Goal: Task Accomplishment & Management: Use online tool/utility

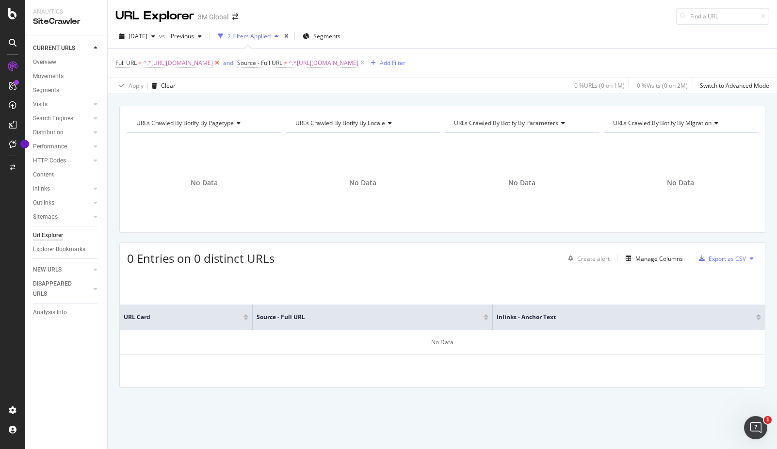
click at [221, 62] on icon at bounding box center [217, 63] width 8 height 10
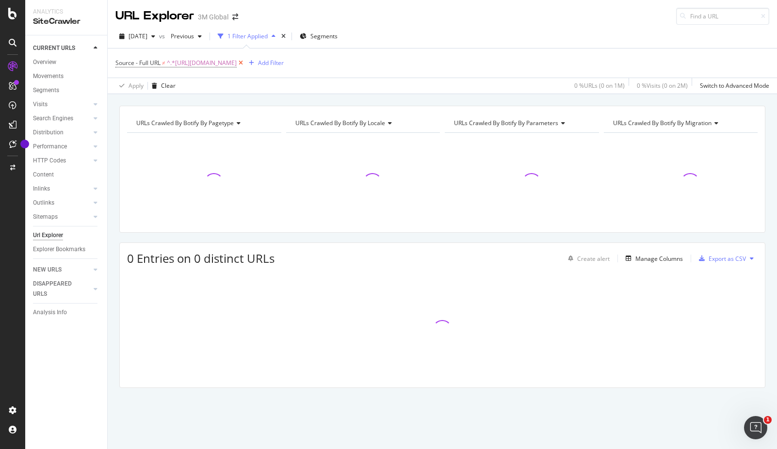
click at [245, 63] on icon at bounding box center [241, 63] width 8 height 10
click at [148, 61] on div "Add Filter" at bounding box center [142, 62] width 26 height 8
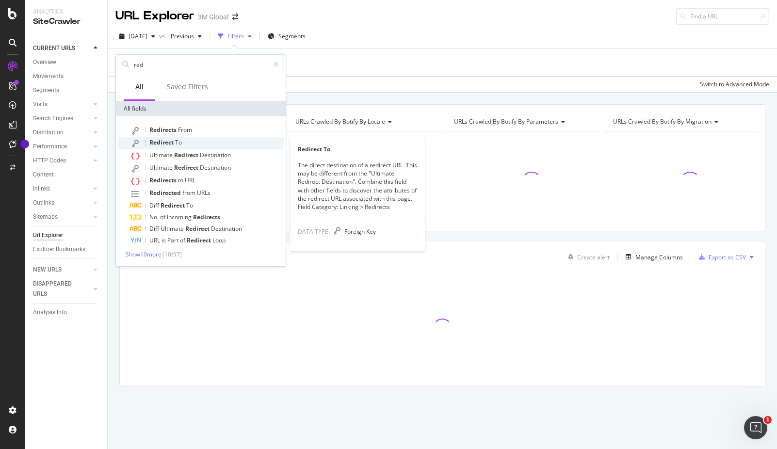
type input "red"
click at [170, 145] on span "Redirect" at bounding box center [162, 142] width 26 height 8
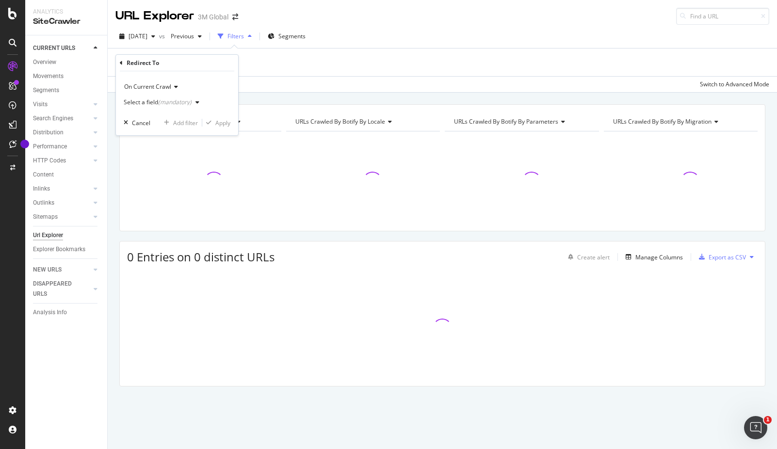
click at [183, 102] on div "(mandatory)" at bounding box center [174, 102] width 33 height 8
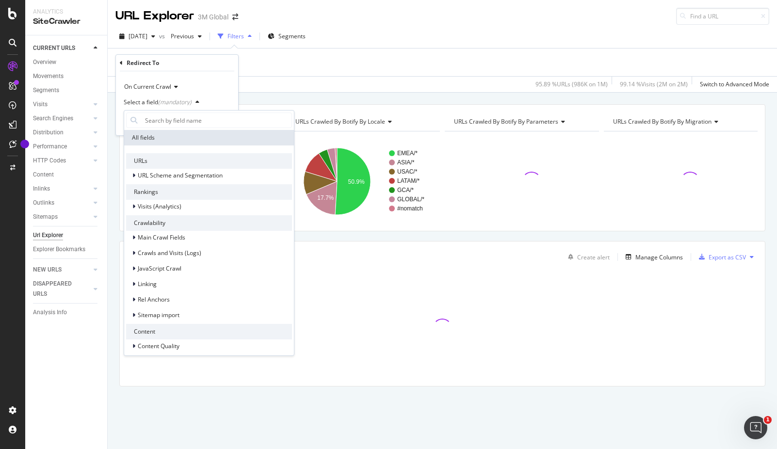
click at [286, 83] on div "Apply Clear 95.89 % URLs ( 986K on 1M ) 99.14 % Visits ( 2M on 2M ) Switch to A…" at bounding box center [443, 84] width 670 height 16
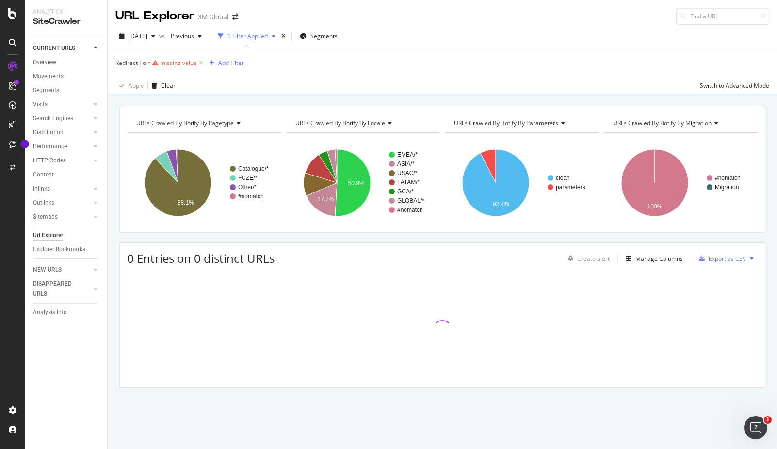
click at [182, 63] on div "missing value" at bounding box center [178, 63] width 37 height 8
click at [158, 87] on span "On Current Crawl" at bounding box center [147, 86] width 47 height 8
click at [158, 78] on div "On Current Crawl On Current Crawl On Compared Crawl Select a field (mandatory) …" at bounding box center [177, 102] width 122 height 64
click at [159, 103] on div "(mandatory)" at bounding box center [174, 101] width 33 height 8
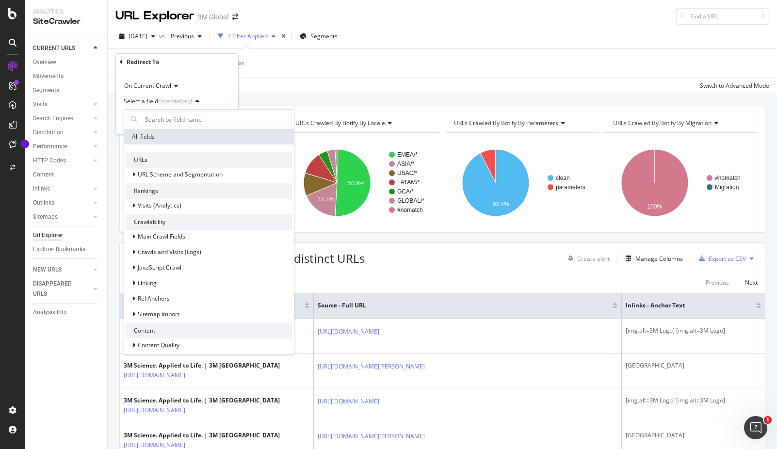
click at [200, 82] on div "On Current Crawl" at bounding box center [177, 86] width 107 height 16
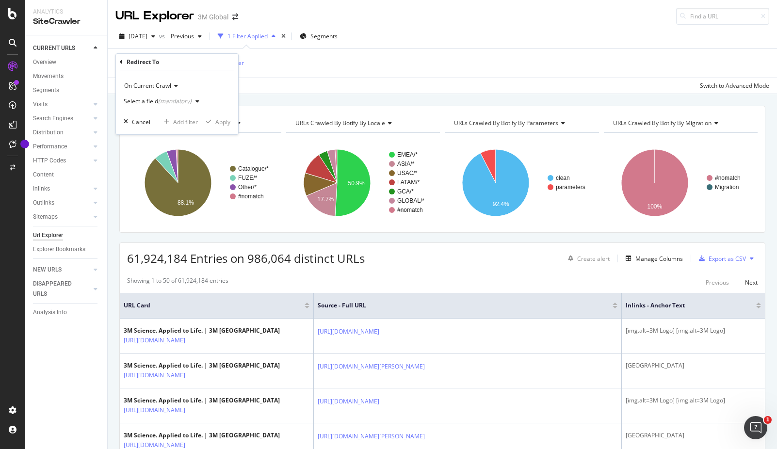
click at [194, 64] on div "Redirect To" at bounding box center [177, 62] width 115 height 16
click at [164, 112] on div "On Current Crawl Select a field (mandatory) Cancel Add filter Apply" at bounding box center [177, 102] width 122 height 64
click at [172, 101] on div "(mandatory)" at bounding box center [174, 101] width 33 height 8
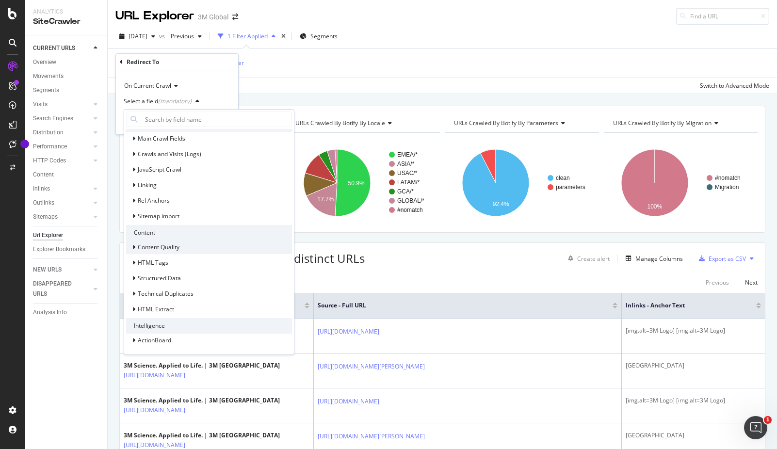
scroll to position [99, 0]
click at [164, 312] on span "HTML Extract" at bounding box center [156, 309] width 36 height 8
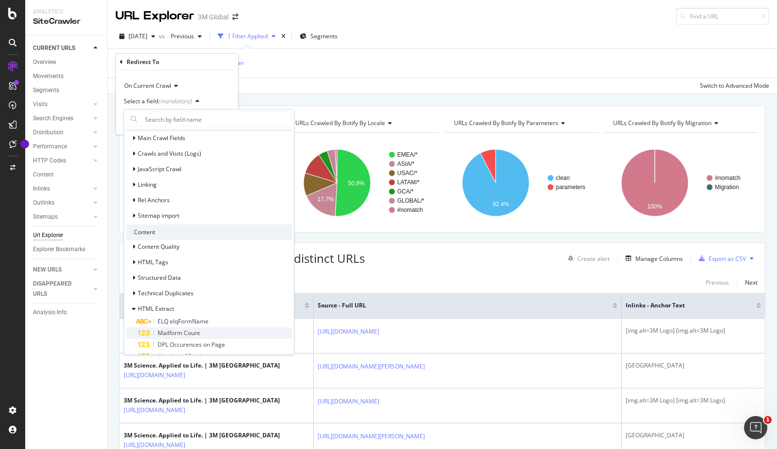
click at [166, 335] on span "Mailform Count" at bounding box center [179, 333] width 42 height 8
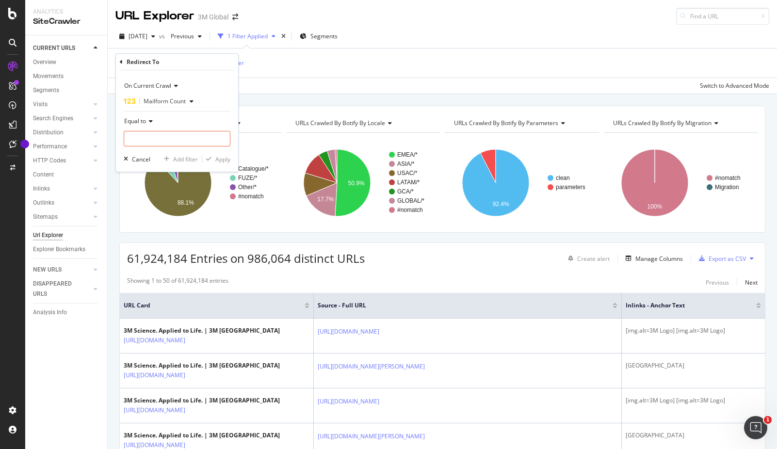
click at [143, 165] on div "On Current Crawl Mailform Count Equal to Cancel Add filter Apply" at bounding box center [177, 120] width 122 height 101
click at [131, 155] on div "Cancel" at bounding box center [135, 159] width 31 height 9
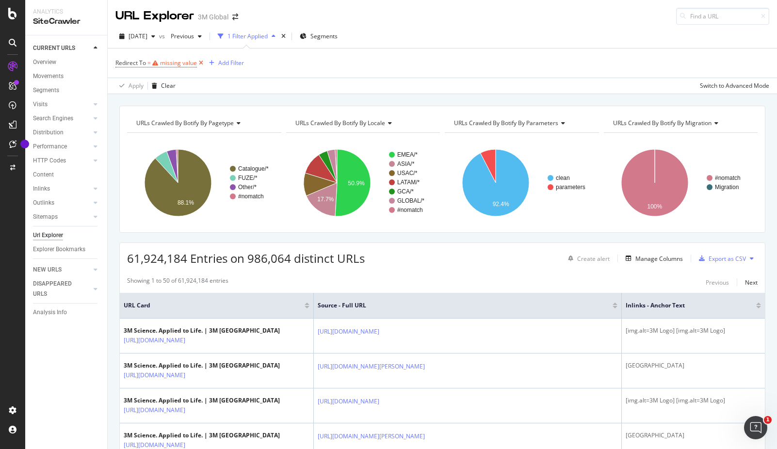
click at [200, 63] on icon at bounding box center [201, 63] width 8 height 10
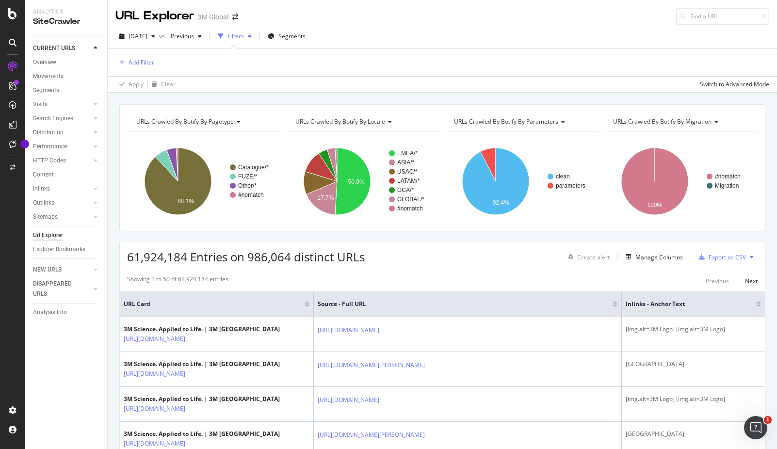
click at [157, 62] on div "Add Filter" at bounding box center [442, 63] width 654 height 28
click at [149, 65] on div "Add Filter" at bounding box center [142, 62] width 26 height 8
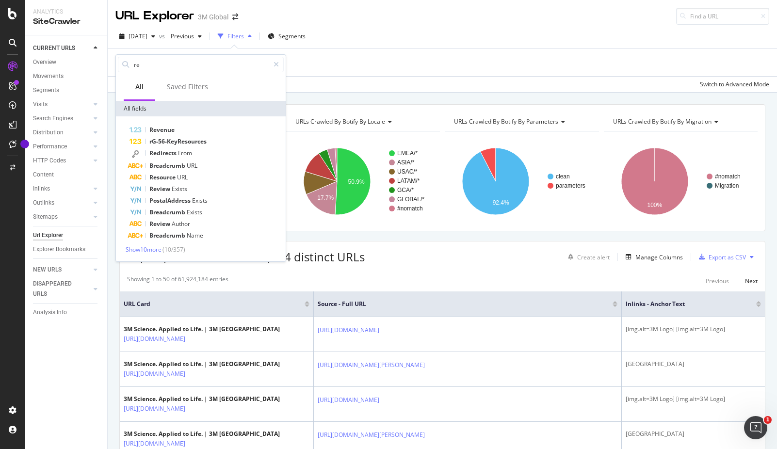
type input "red"
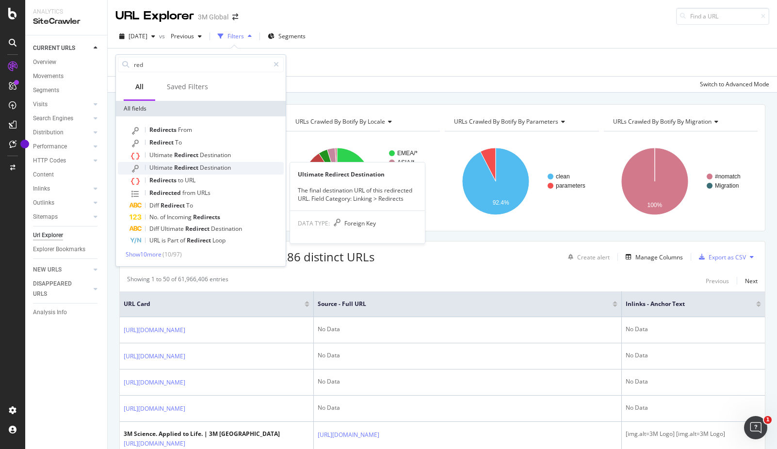
click at [164, 171] on span "Ultimate" at bounding box center [161, 168] width 25 height 8
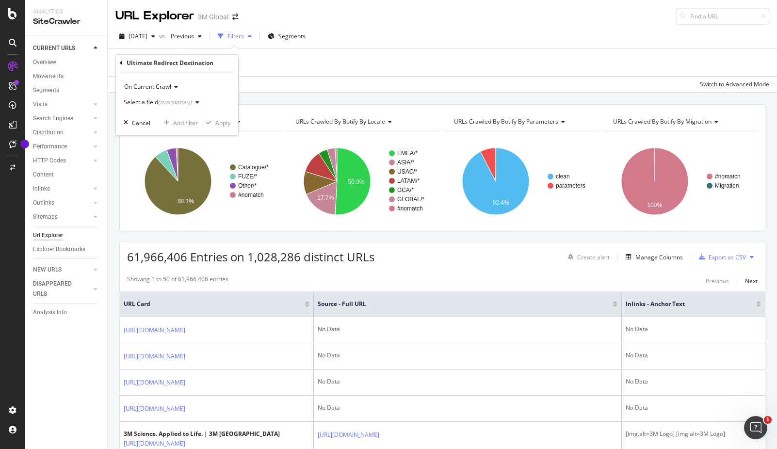
click at [186, 61] on div "Ultimate Redirect Destination" at bounding box center [170, 63] width 87 height 8
click at [148, 120] on div "Cancel" at bounding box center [141, 123] width 18 height 8
click at [149, 60] on div "Add Filter" at bounding box center [142, 62] width 26 height 8
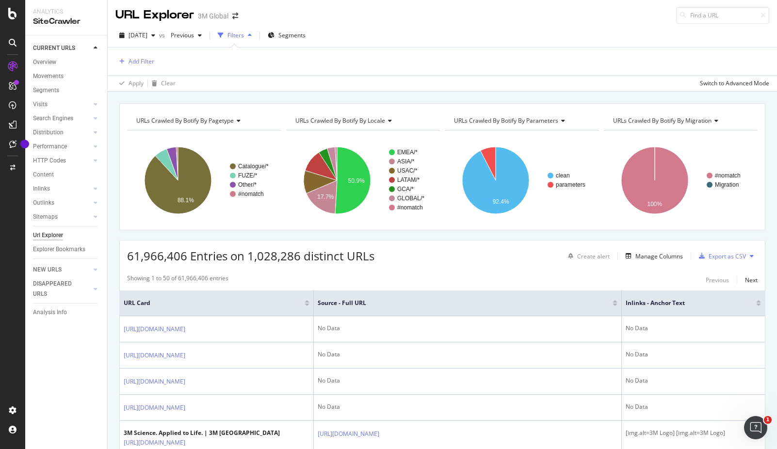
scroll to position [0, 0]
click at [155, 58] on div "Add Filter" at bounding box center [442, 63] width 654 height 28
click at [153, 59] on div "Add Filter" at bounding box center [142, 62] width 26 height 8
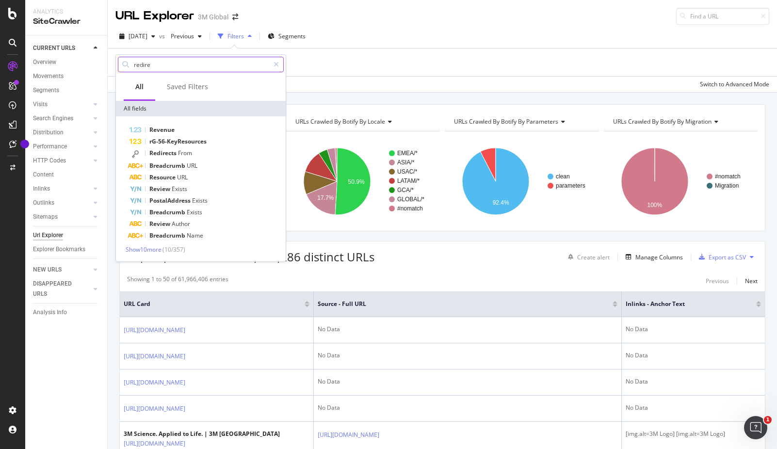
type input "redirec"
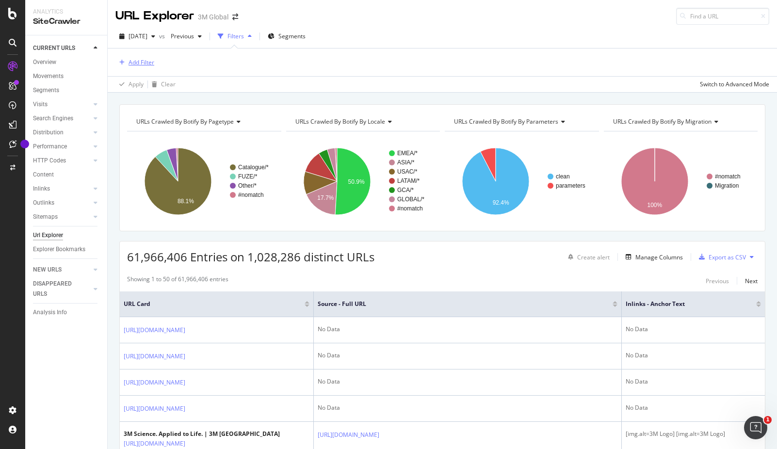
click at [144, 66] on div "Add Filter" at bounding box center [142, 62] width 26 height 8
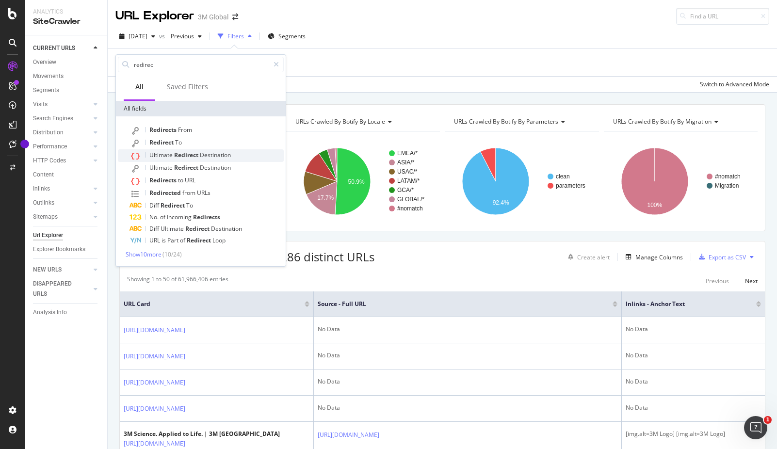
click at [202, 153] on span "Destination" at bounding box center [215, 155] width 31 height 8
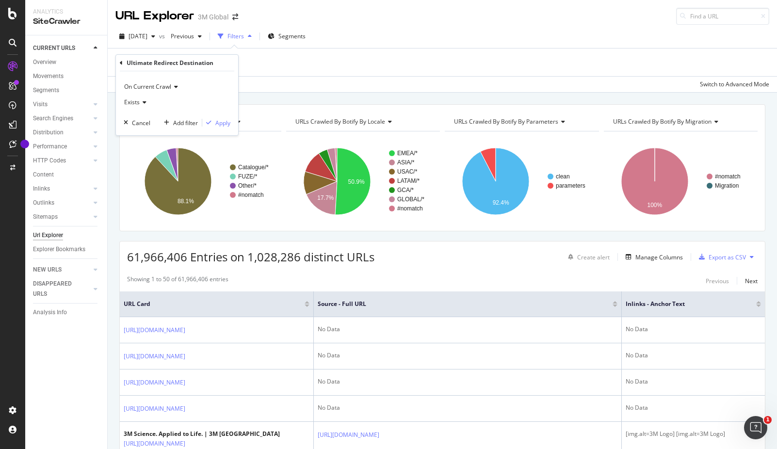
click at [145, 103] on icon at bounding box center [143, 102] width 7 height 6
click at [144, 124] on span "Exists" at bounding box center [137, 122] width 17 height 8
click at [137, 114] on div "On Current Crawl Exists Cancel Add filter Apply" at bounding box center [177, 103] width 122 height 64
drag, startPoint x: 155, startPoint y: 64, endPoint x: 113, endPoint y: 64, distance: 42.7
click at [155, 64] on div "Ultimate Redirect Destination" at bounding box center [170, 63] width 87 height 8
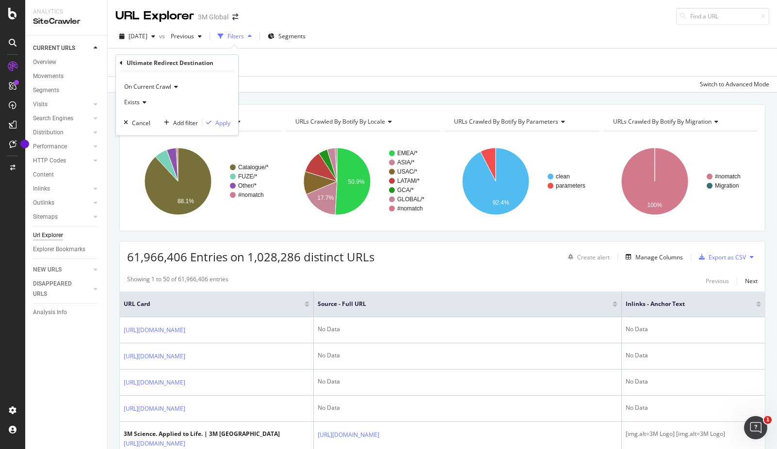
click at [119, 64] on div "Ultimate Redirect Destination On Current Crawl Exists Cancel Add filter Apply" at bounding box center [177, 95] width 122 height 81
click at [120, 64] on icon at bounding box center [121, 63] width 3 height 6
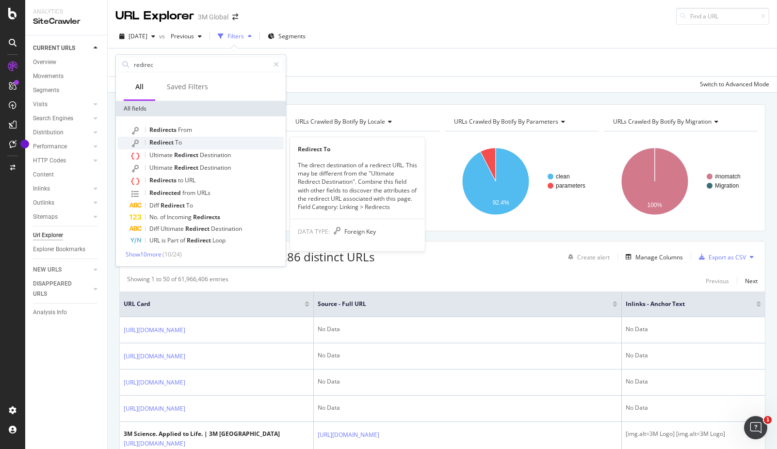
click at [173, 141] on span "Redirect" at bounding box center [162, 142] width 26 height 8
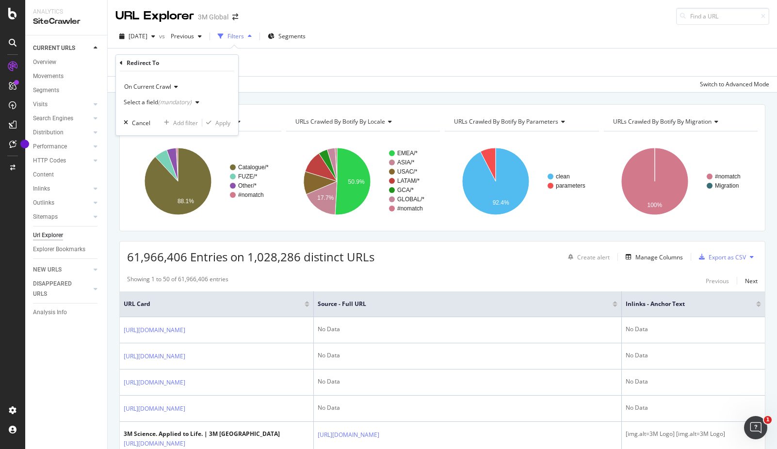
click at [177, 85] on icon at bounding box center [174, 87] width 7 height 6
click at [174, 104] on span "On Current Crawl" at bounding box center [154, 107] width 50 height 8
click at [197, 101] on icon "button" at bounding box center [198, 102] width 4 height 6
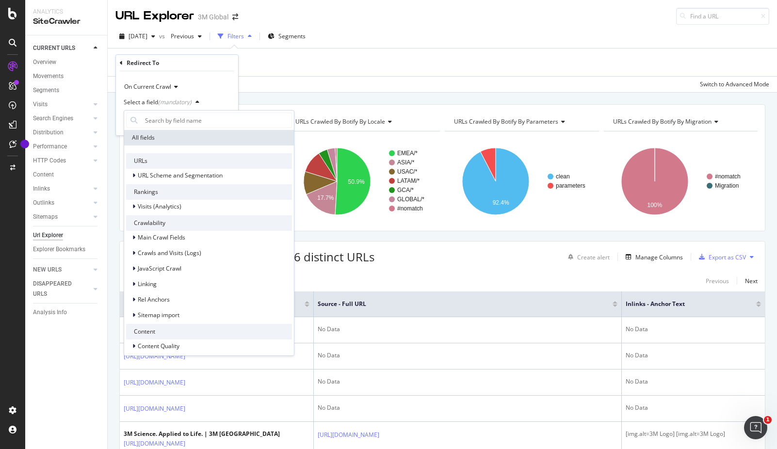
click at [211, 88] on div "On Current Crawl" at bounding box center [177, 87] width 107 height 16
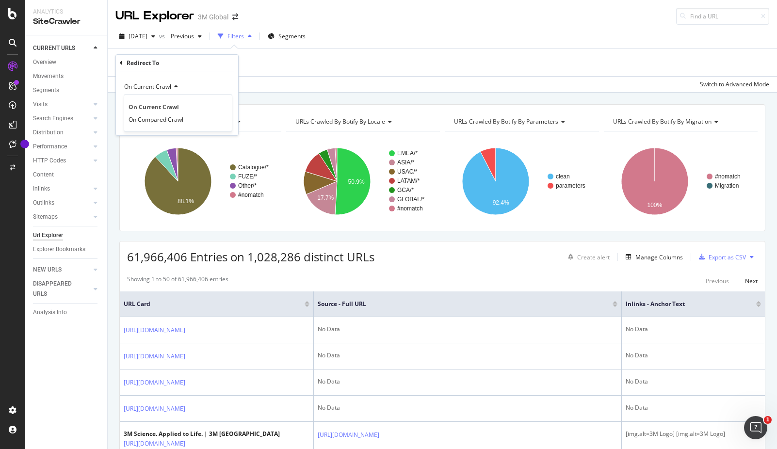
click at [206, 80] on div "On Current Crawl" at bounding box center [177, 87] width 107 height 16
click at [136, 102] on div "Select a field (mandatory)" at bounding box center [158, 102] width 68 height 6
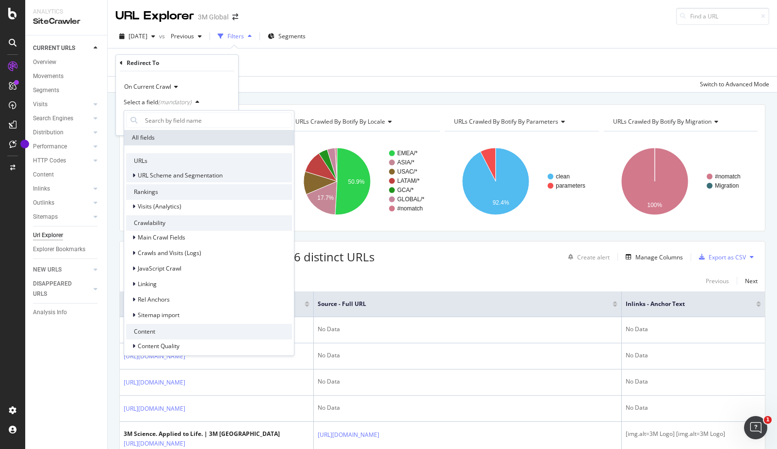
click at [134, 174] on icon at bounding box center [133, 176] width 3 height 6
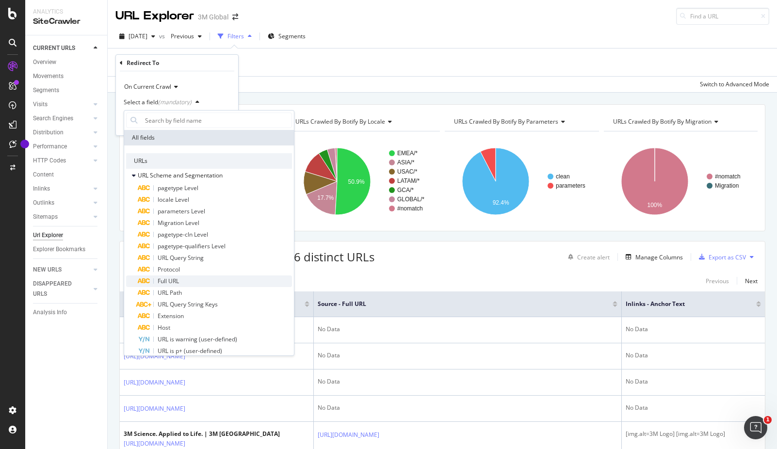
click at [177, 278] on span "Full URL" at bounding box center [168, 281] width 21 height 8
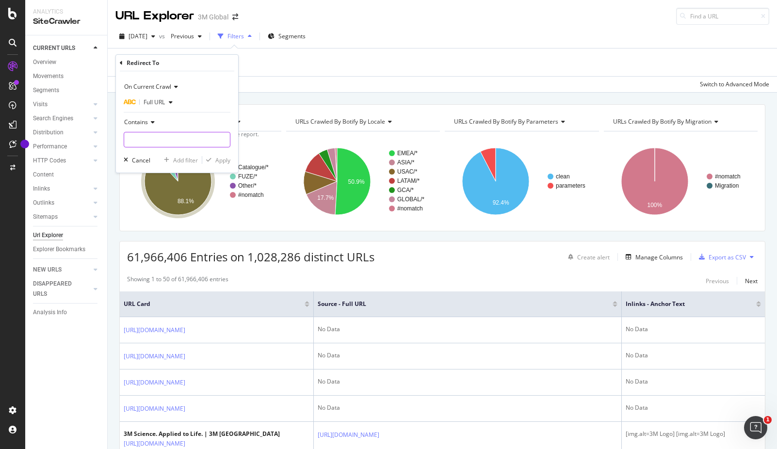
click at [176, 139] on input "text" at bounding box center [177, 140] width 106 height 16
type input "solventum"
click at [220, 159] on div "Apply" at bounding box center [222, 160] width 15 height 8
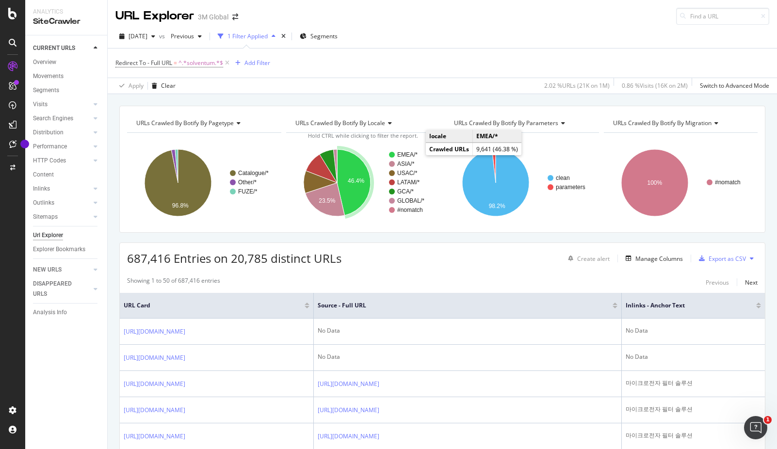
scroll to position [97, 0]
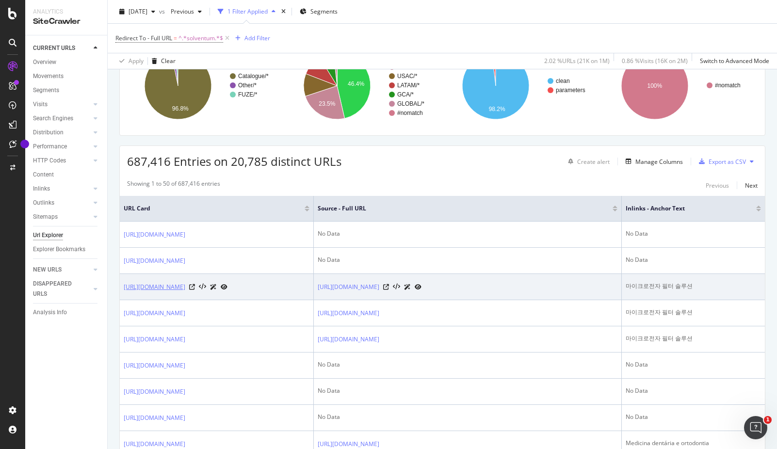
click at [185, 292] on link "[URL][DOMAIN_NAME]" at bounding box center [155, 287] width 62 height 10
click at [195, 290] on icon at bounding box center [192, 287] width 6 height 6
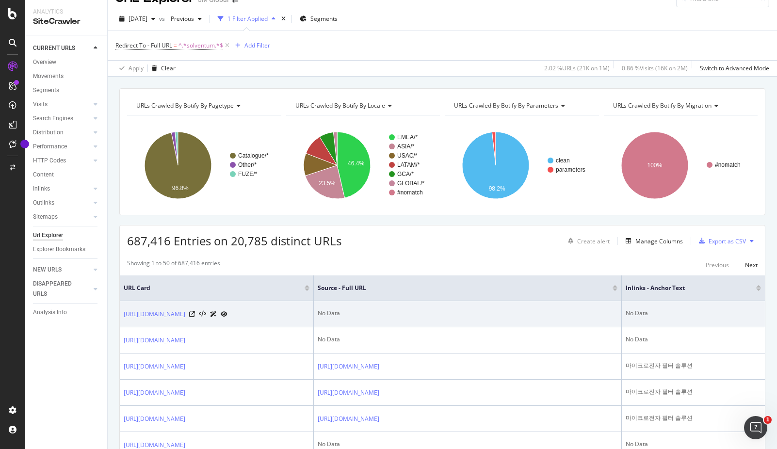
scroll to position [0, 0]
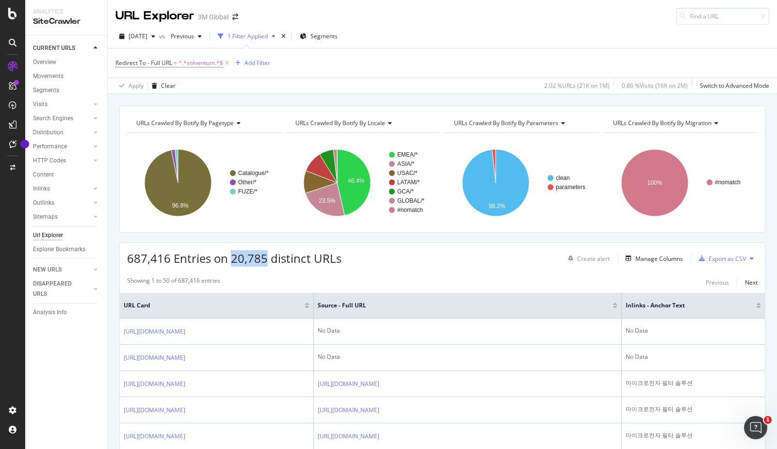
drag, startPoint x: 232, startPoint y: 261, endPoint x: 266, endPoint y: 263, distance: 33.6
click at [266, 263] on span "687,416 Entries on 20,785 distinct URLs" at bounding box center [234, 258] width 214 height 16
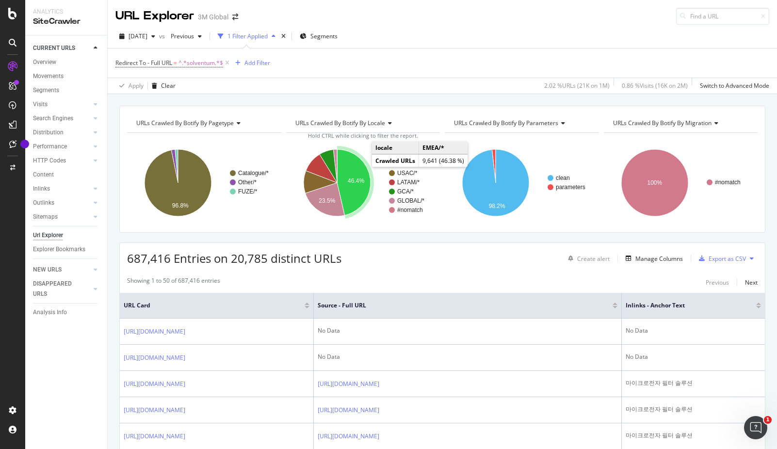
click at [364, 167] on icon "A chart." at bounding box center [353, 182] width 33 height 66
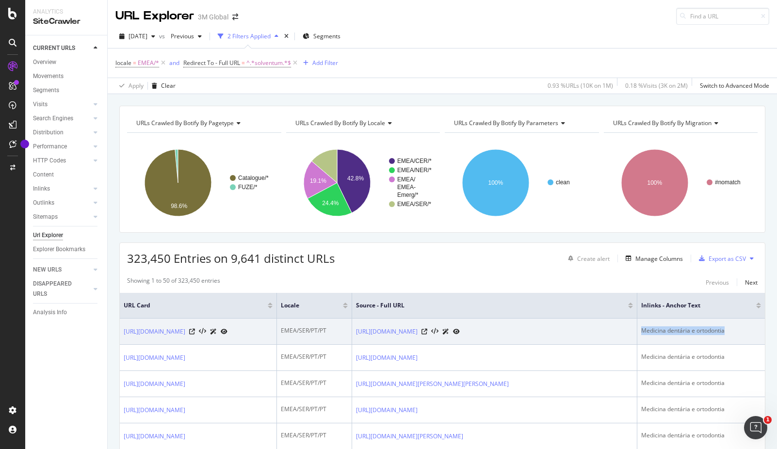
drag, startPoint x: 670, startPoint y: 332, endPoint x: 752, endPoint y: 333, distance: 81.5
click at [752, 333] on div "Medicina dentária e ortodontia" at bounding box center [701, 331] width 120 height 9
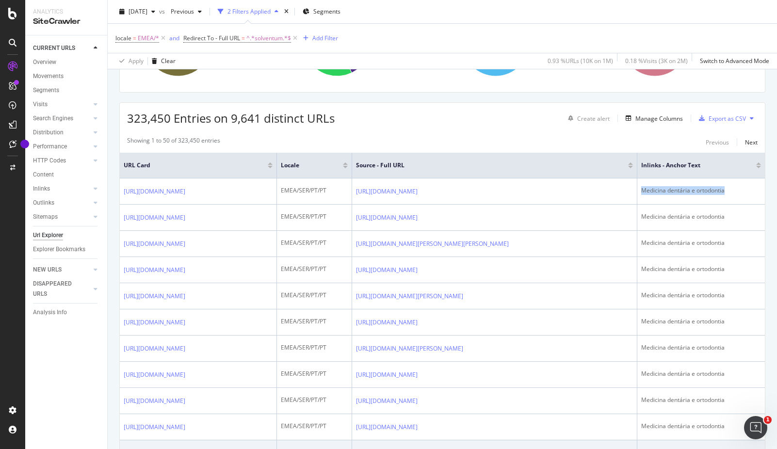
scroll to position [104, 0]
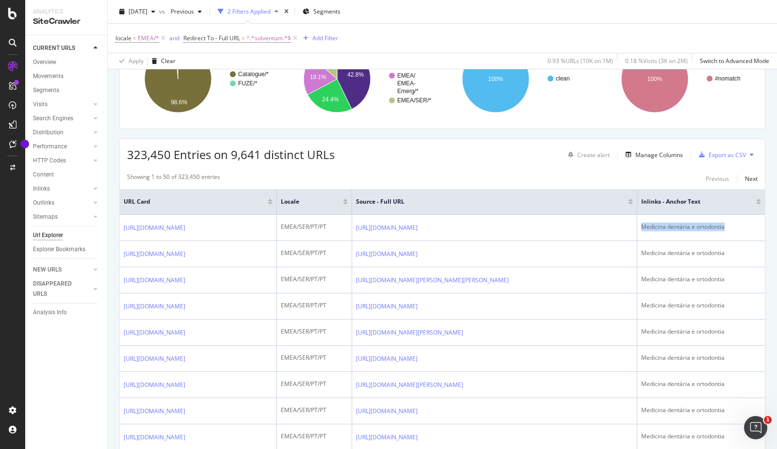
click at [750, 155] on icon at bounding box center [752, 155] width 4 height 6
click at [640, 175] on div "Showing 1 to 50 of 323,450 entries Previous Next" at bounding box center [442, 179] width 645 height 12
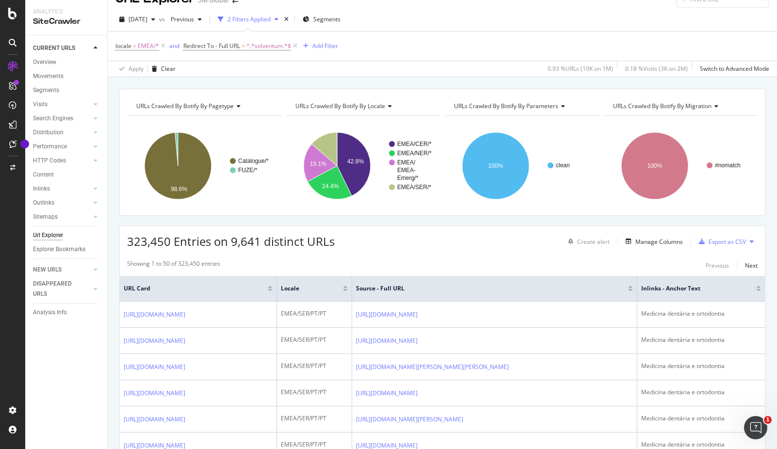
scroll to position [7, 0]
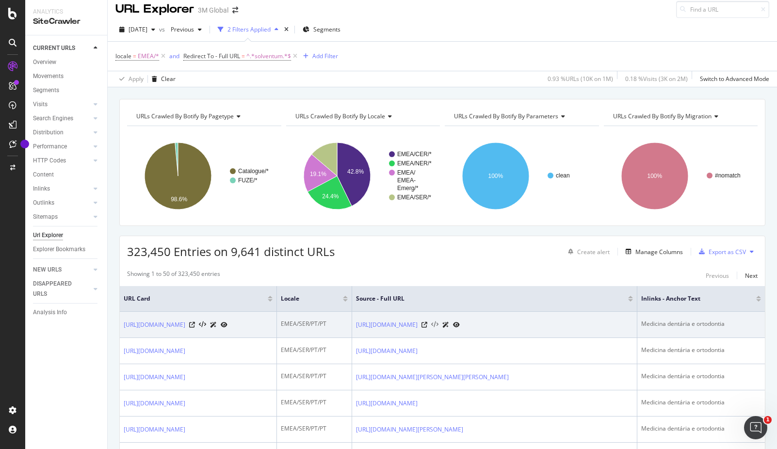
click at [439, 326] on icon at bounding box center [434, 325] width 7 height 7
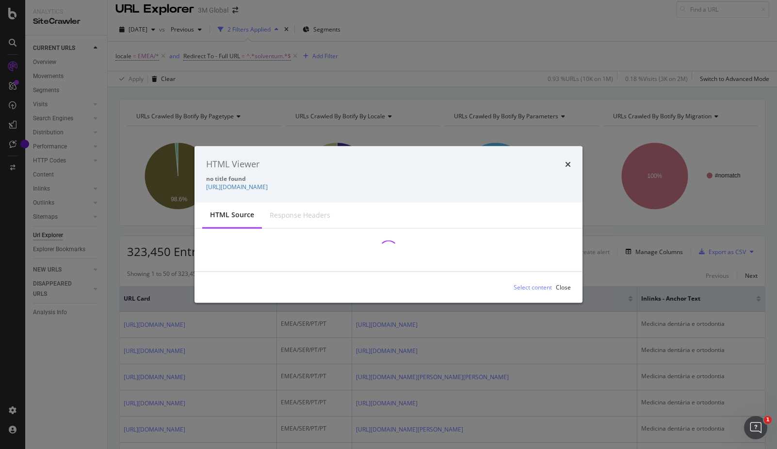
click at [569, 229] on div "modal" at bounding box center [389, 250] width 388 height 43
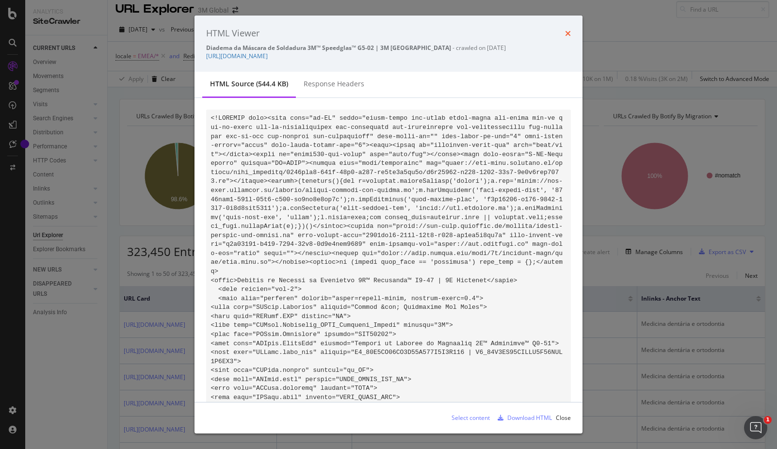
click at [569, 33] on icon "times" at bounding box center [568, 34] width 6 height 8
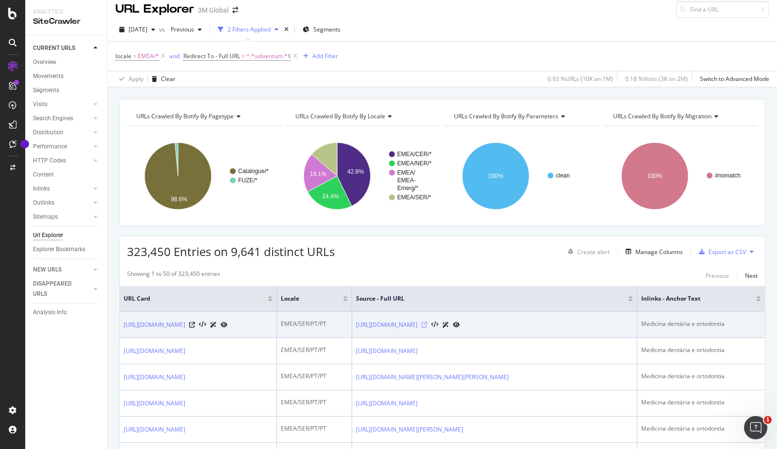
click at [427, 326] on icon at bounding box center [425, 325] width 6 height 6
drag, startPoint x: 669, startPoint y: 325, endPoint x: 754, endPoint y: 328, distance: 84.5
click at [754, 328] on div "Medicina dentária e ortodontia" at bounding box center [701, 324] width 120 height 9
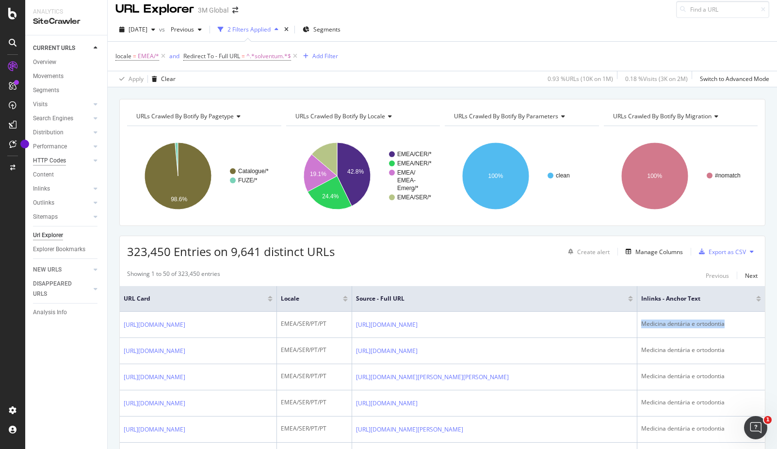
copy div "Medicina dentária e ortodontia"
click at [750, 254] on icon at bounding box center [752, 252] width 4 height 6
click at [648, 270] on div "Showing 1 to 50 of 323,450 entries Previous Next" at bounding box center [442, 276] width 645 height 12
click at [712, 252] on div "Export as CSV" at bounding box center [727, 252] width 37 height 8
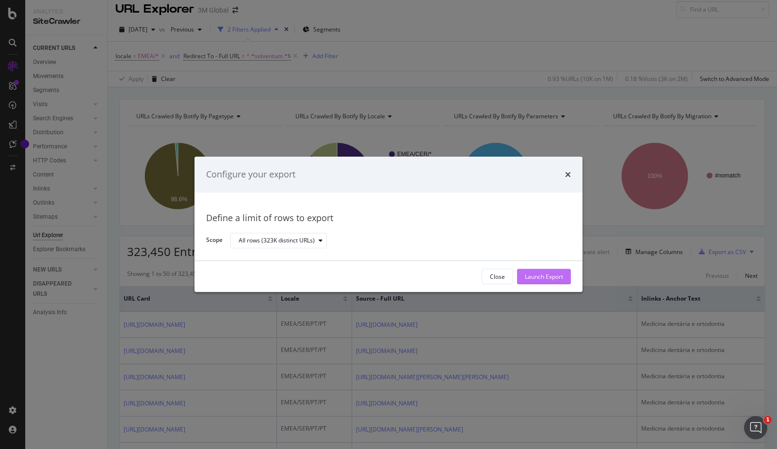
click at [536, 280] on div "Launch Export" at bounding box center [544, 277] width 38 height 8
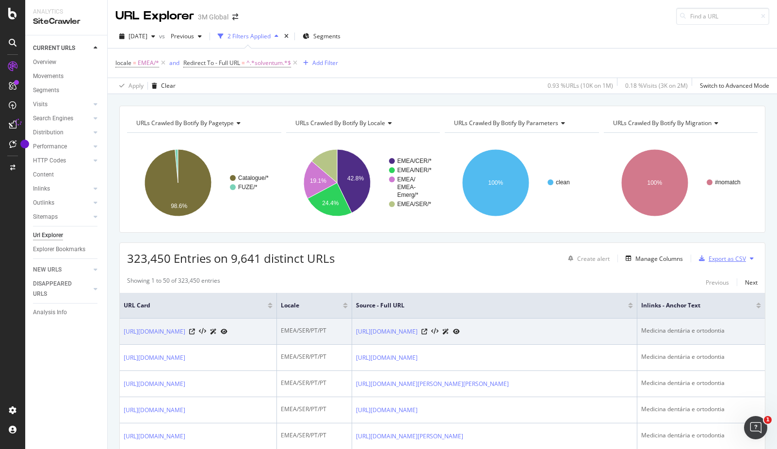
scroll to position [97, 0]
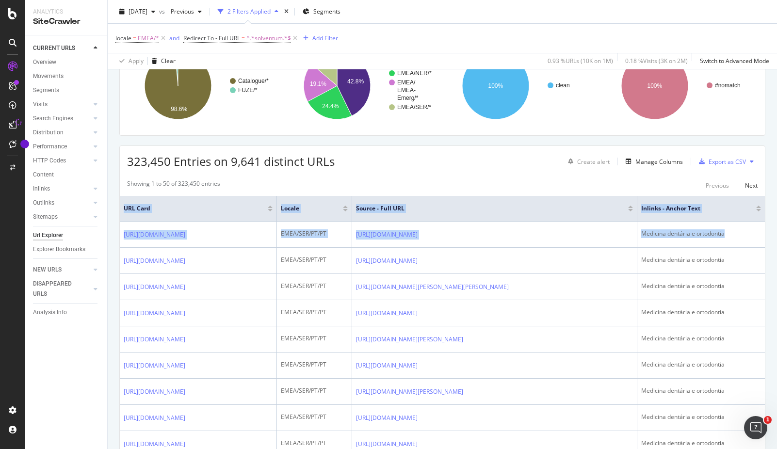
drag, startPoint x: 753, startPoint y: 236, endPoint x: 111, endPoint y: 199, distance: 642.5
copy table "URL Card locale Source - Full URL Inlinks - Anchor Text [URL][DOMAIN_NAME] EMEA…"
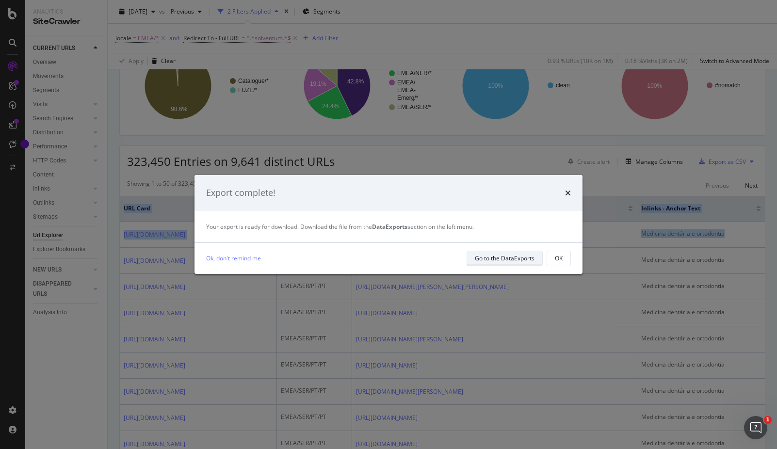
click at [509, 260] on div "Go to the DataExports" at bounding box center [505, 258] width 60 height 8
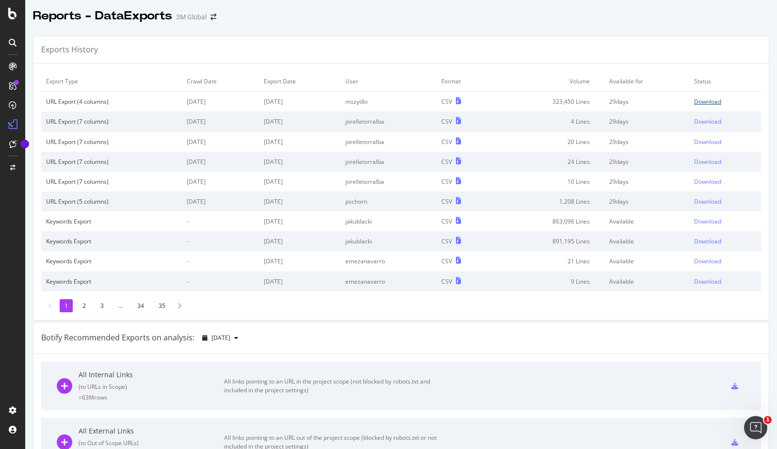
click at [694, 101] on div "Download" at bounding box center [707, 102] width 27 height 8
